Goal: Information Seeking & Learning: Check status

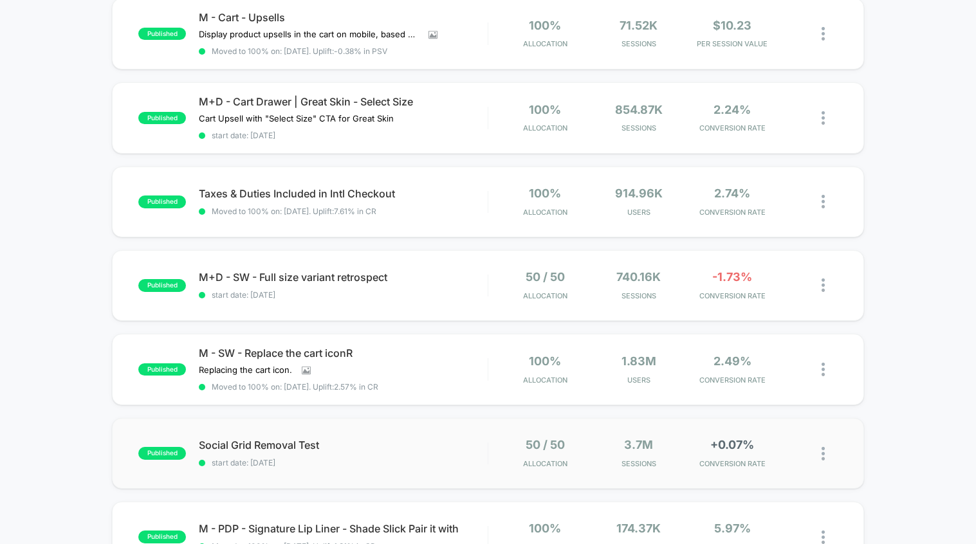
scroll to position [502, 0]
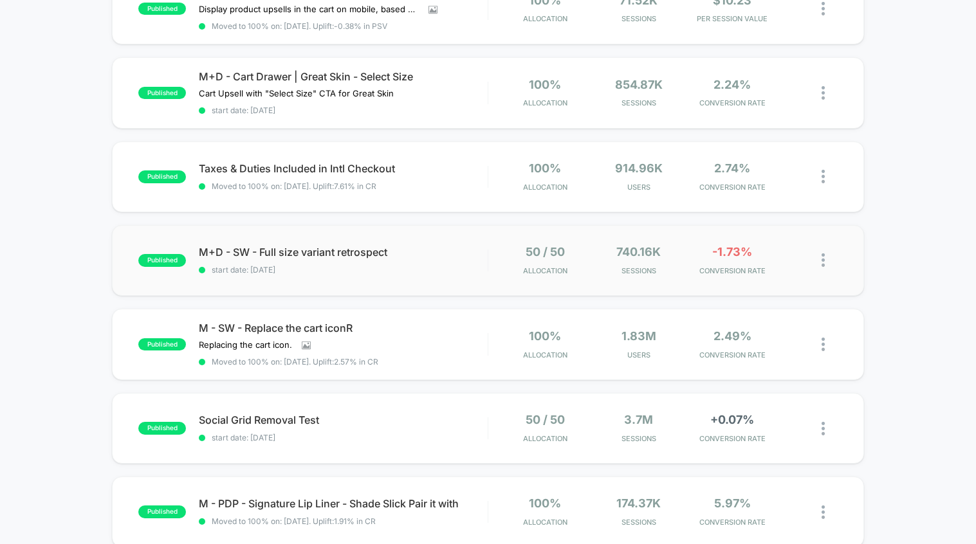
click at [354, 238] on div "published M+D - SW - Full size variant retrospect start date: [DATE] 50 / 50 Al…" at bounding box center [487, 260] width 751 height 71
